Goal: Task Accomplishment & Management: Complete application form

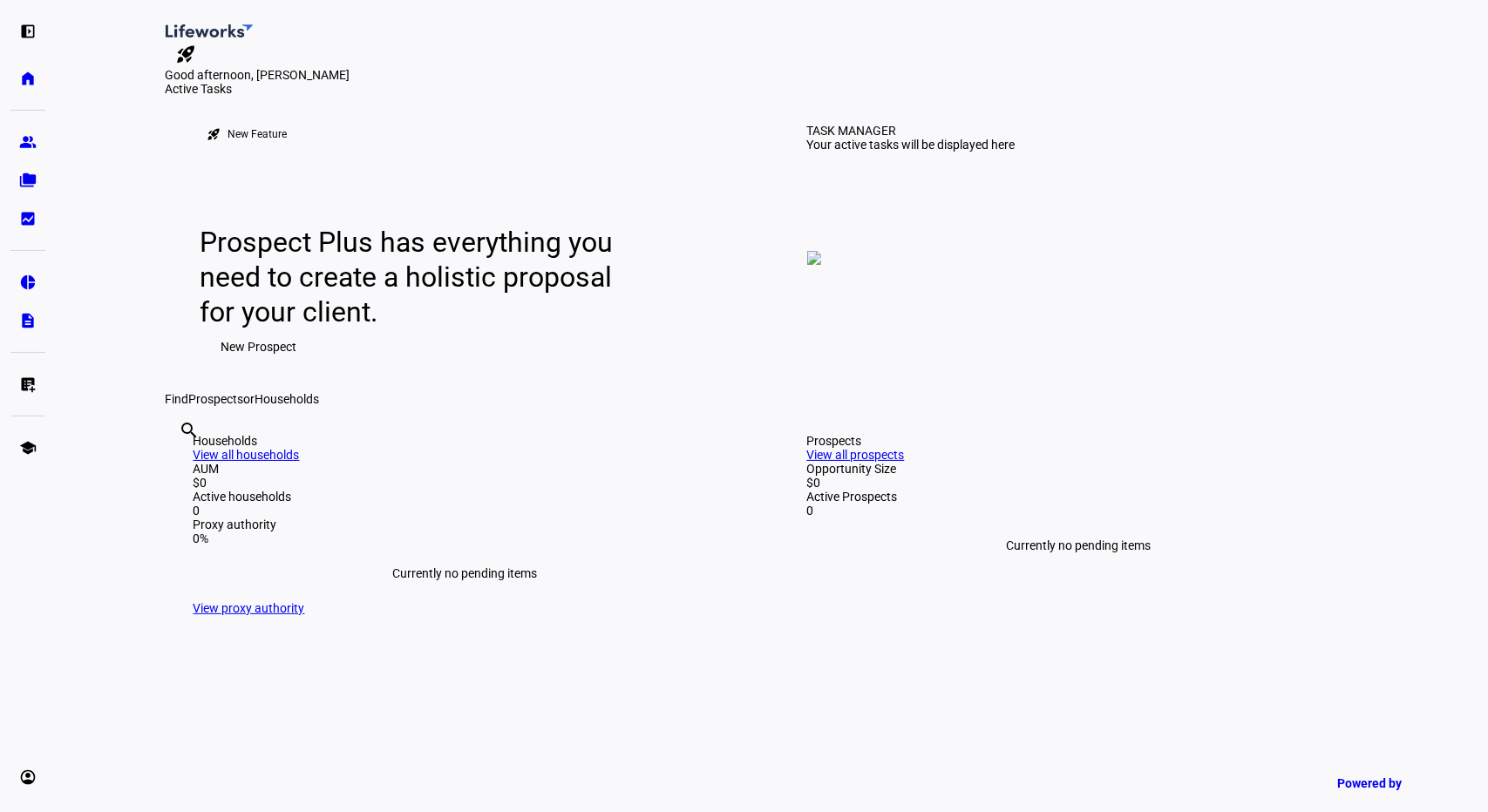
click at [263, 364] on span "New Prospect" at bounding box center [259, 347] width 76 height 35
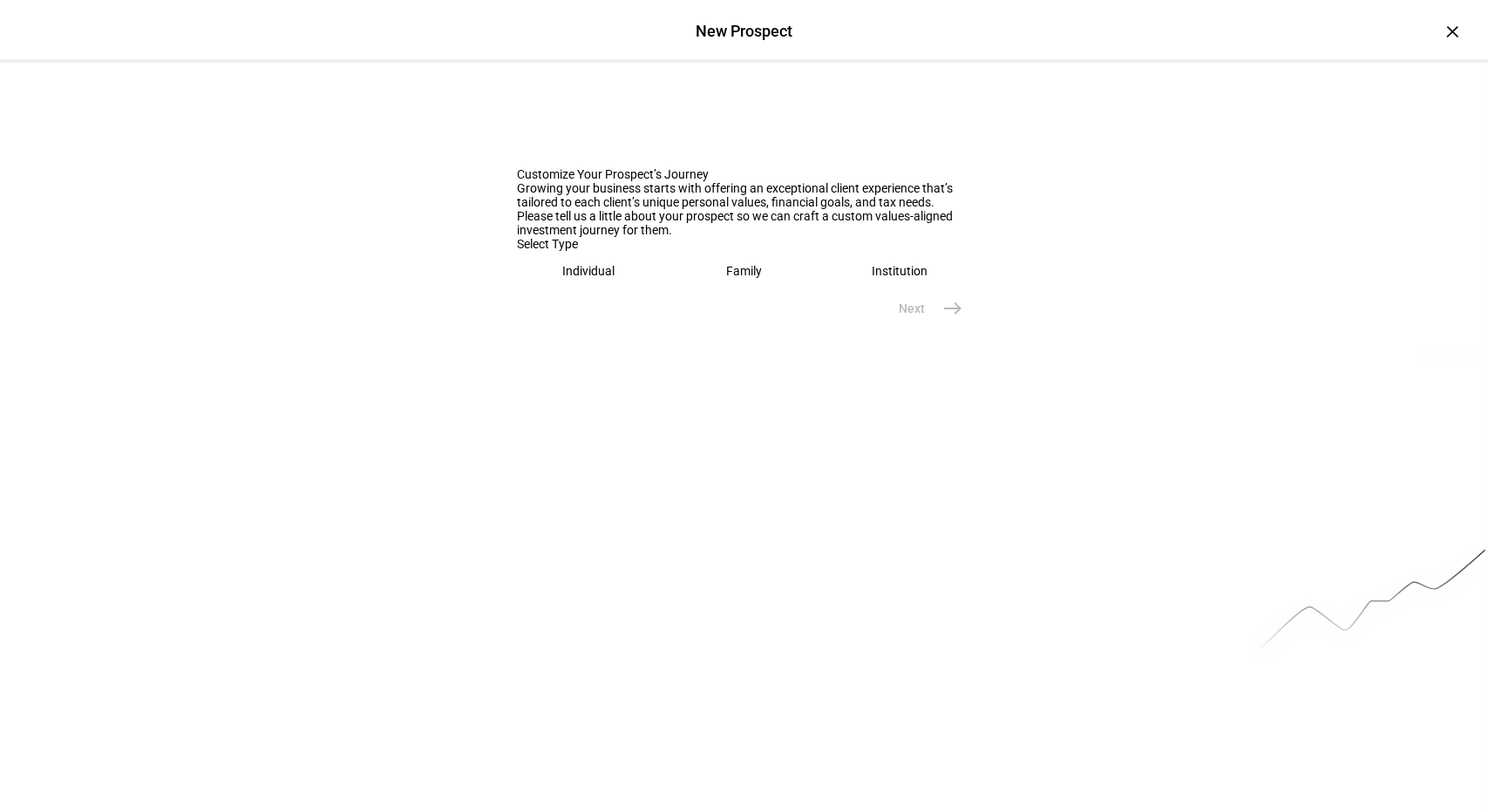
click at [708, 291] on eth-mega-radio-button "Family" at bounding box center [744, 271] width 142 height 40
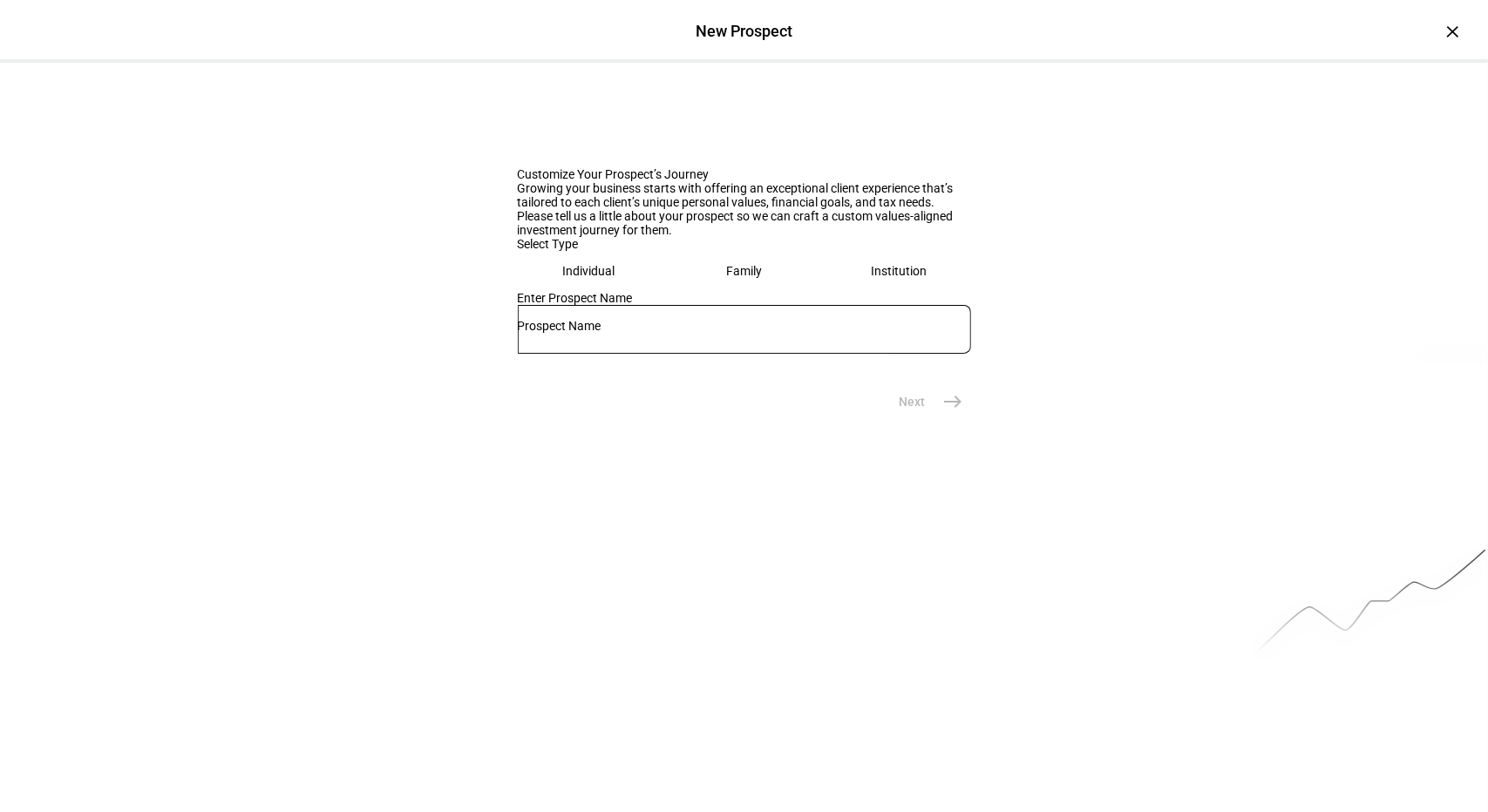
click at [626, 332] on input "text" at bounding box center [744, 326] width 453 height 14
type input "[PERSON_NAME]"
click at [943, 412] on mat-icon "east" at bounding box center [954, 402] width 21 height 21
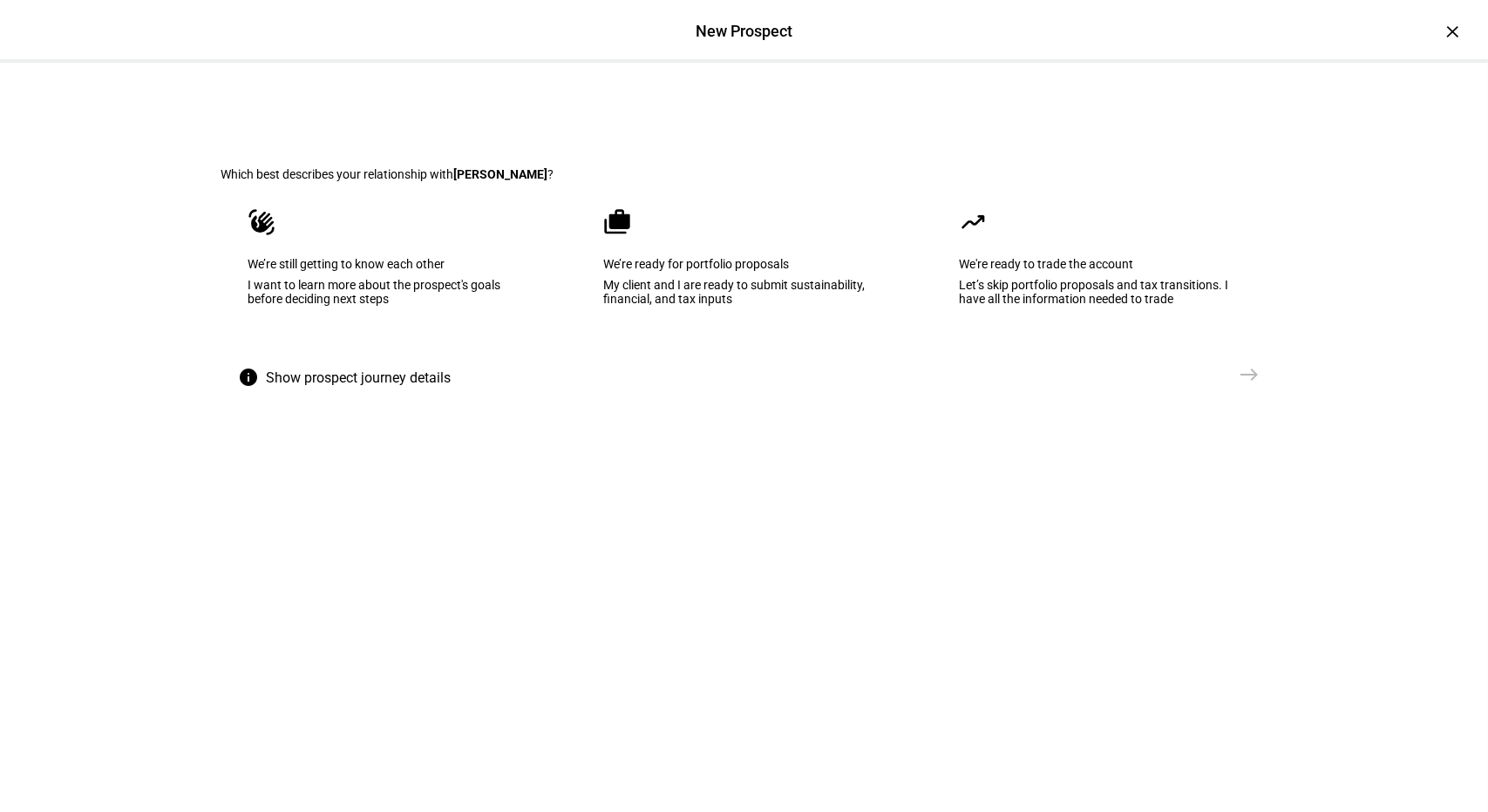
click at [657, 271] on div "We’re ready for portfolio proposals" at bounding box center [744, 263] width 281 height 14
click at [1243, 385] on mat-icon "east" at bounding box center [1250, 375] width 21 height 21
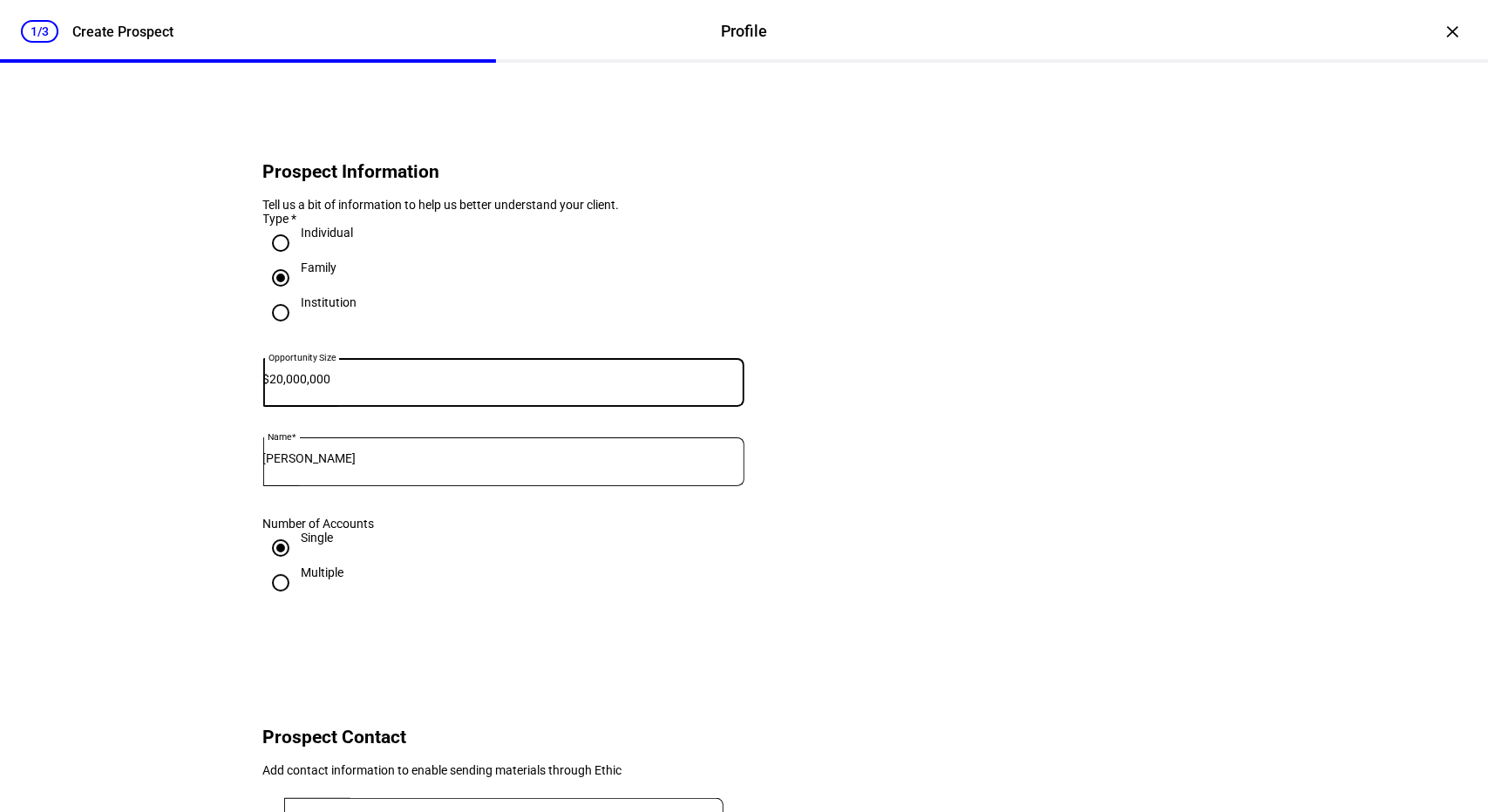
type input "20,000,000"
click at [901, 500] on eth-form-card "Prospect Information Tell us a bit of information to help us better understand …" at bounding box center [744, 373] width 1046 height 537
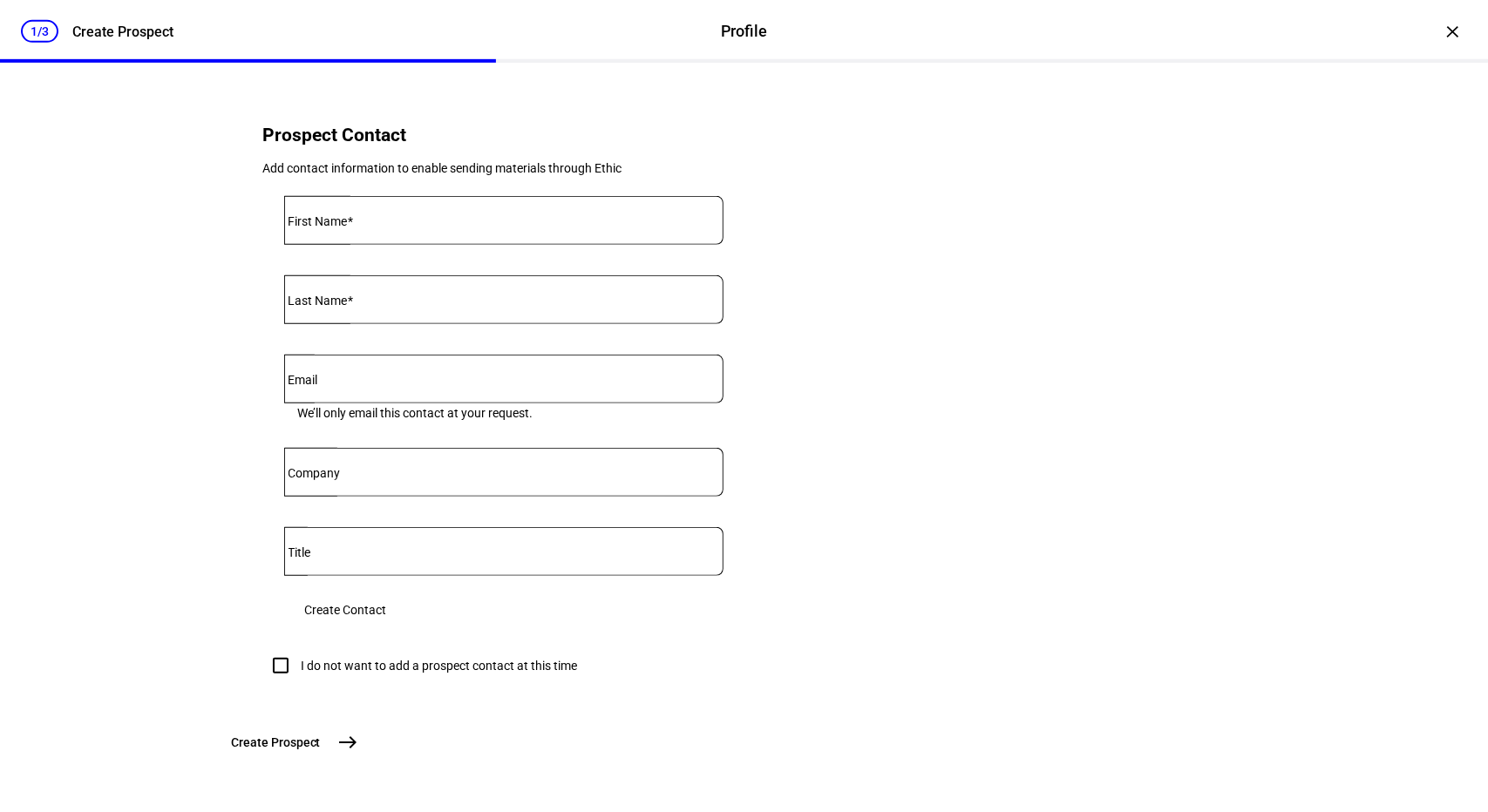
scroll to position [715, 0]
click at [278, 651] on input "I do not want to add a prospect contact at this time" at bounding box center [281, 666] width 35 height 35
checkbox input "true"
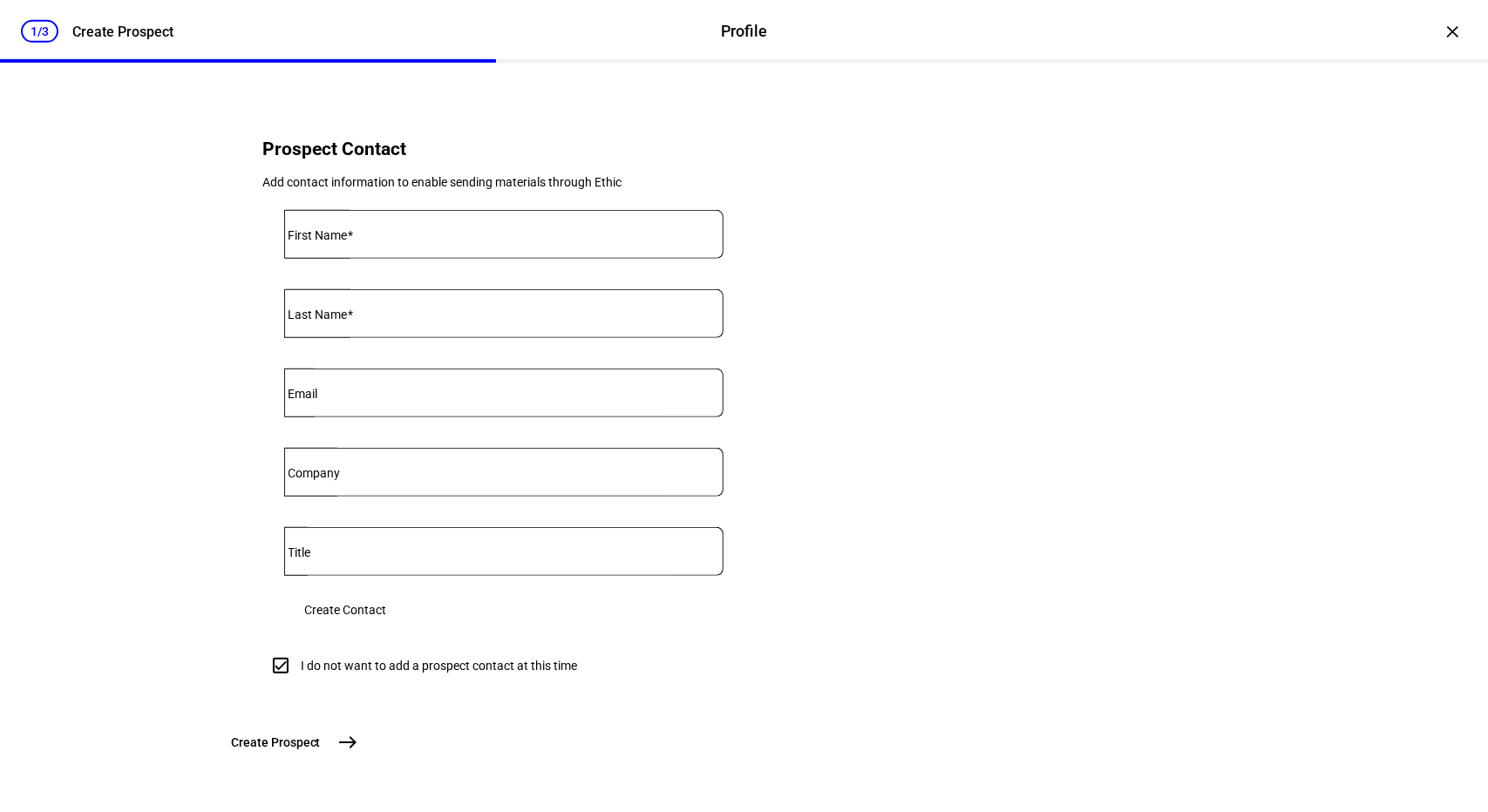
scroll to position [718, 0]
click at [359, 745] on mat-icon "east" at bounding box center [348, 743] width 21 height 21
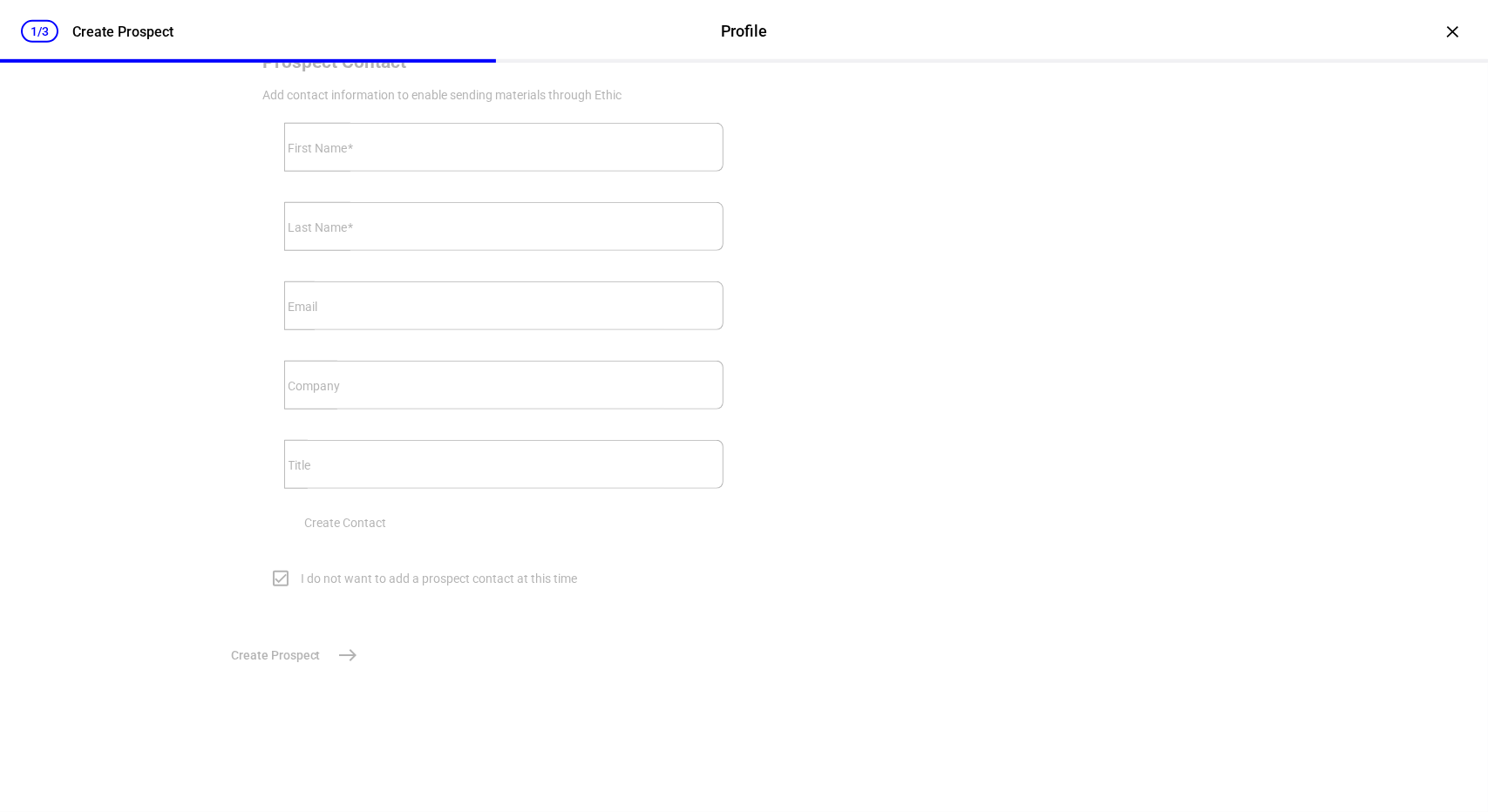
scroll to position [0, 0]
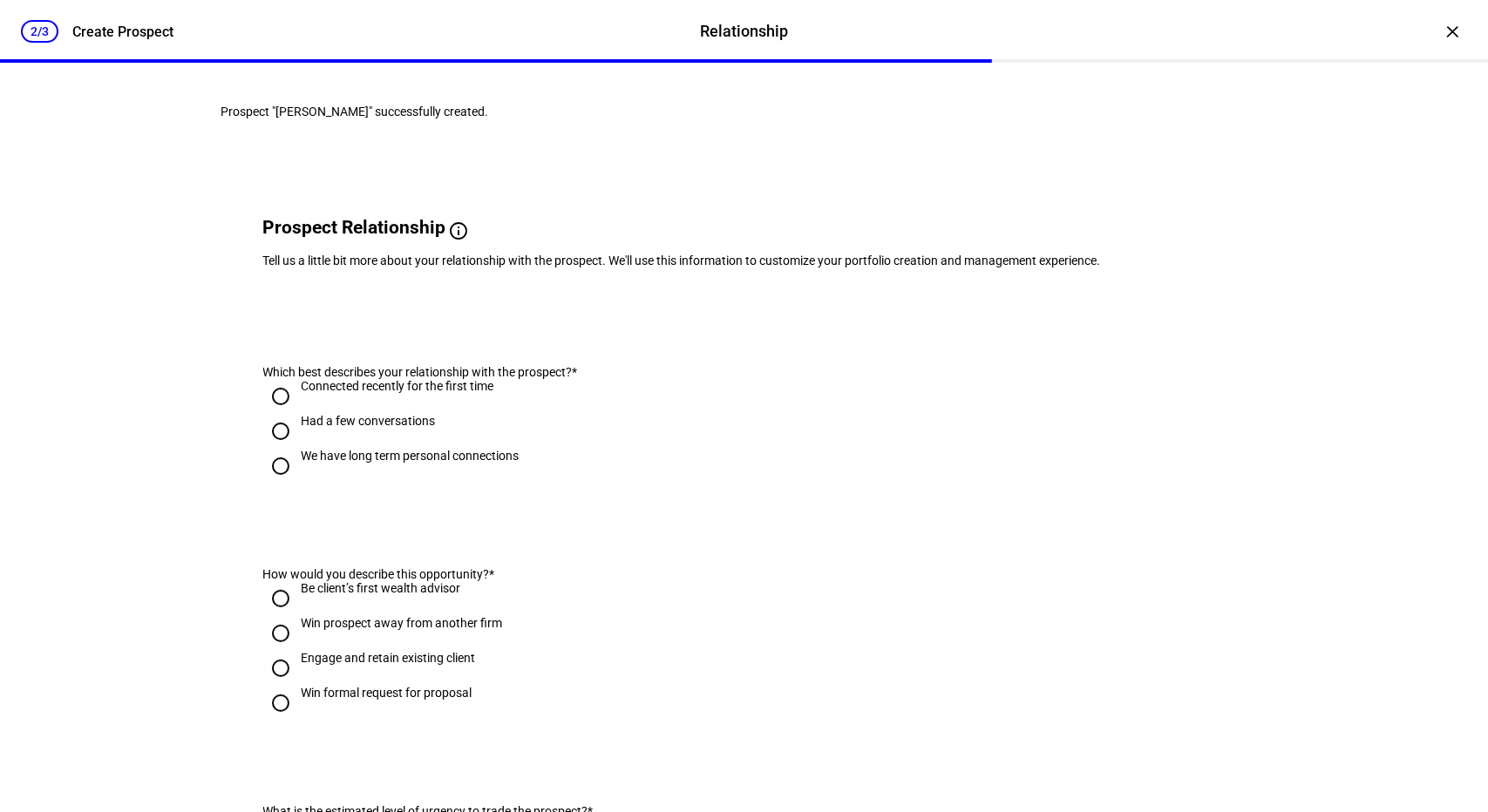
click at [274, 449] on input "Had a few conversations" at bounding box center [281, 431] width 35 height 35
radio input "true"
